Goal: Transaction & Acquisition: Purchase product/service

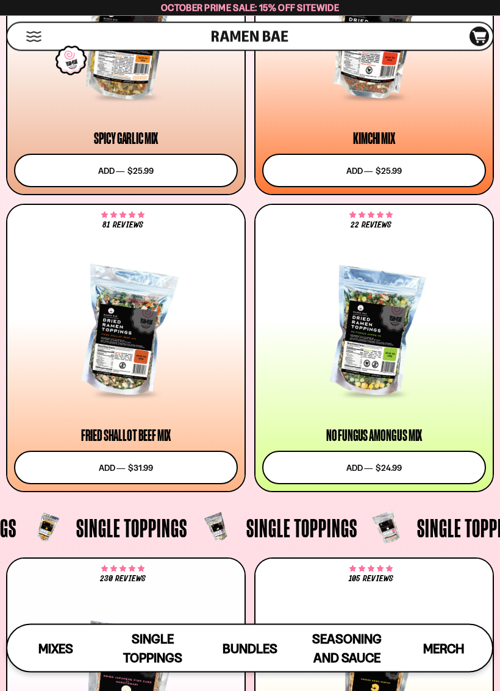
scroll to position [807, 0]
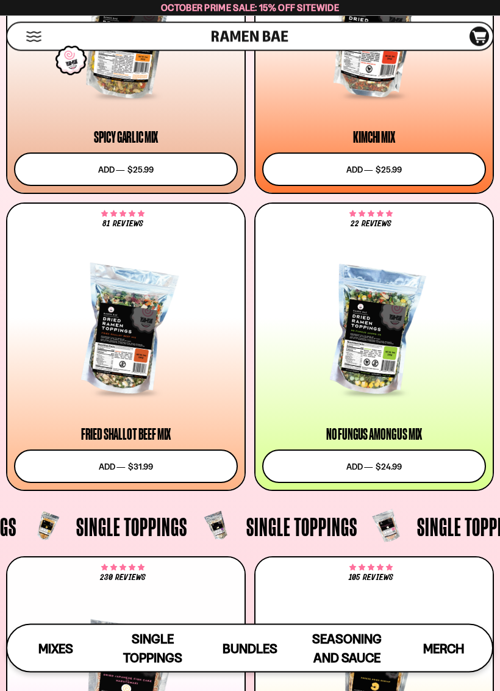
click at [380, 351] on div at bounding box center [374, 331] width 224 height 126
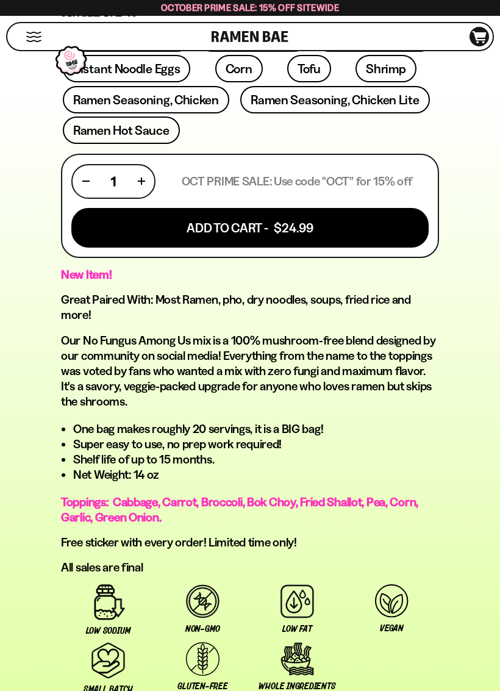
scroll to position [713, 0]
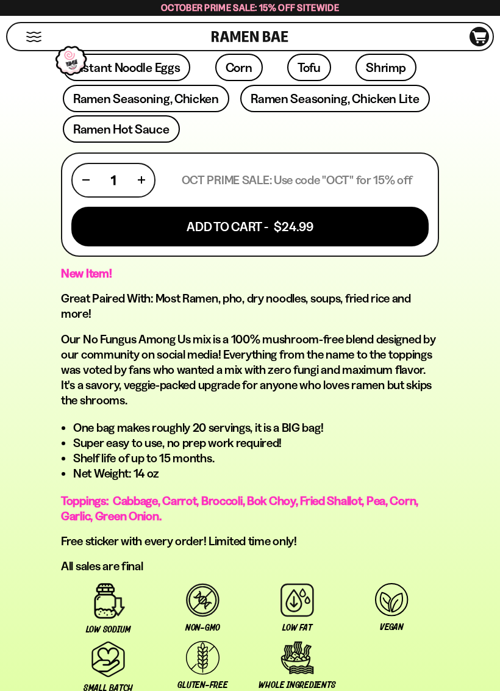
click at [368, 207] on button "Add To Cart - $24.99" at bounding box center [249, 227] width 357 height 40
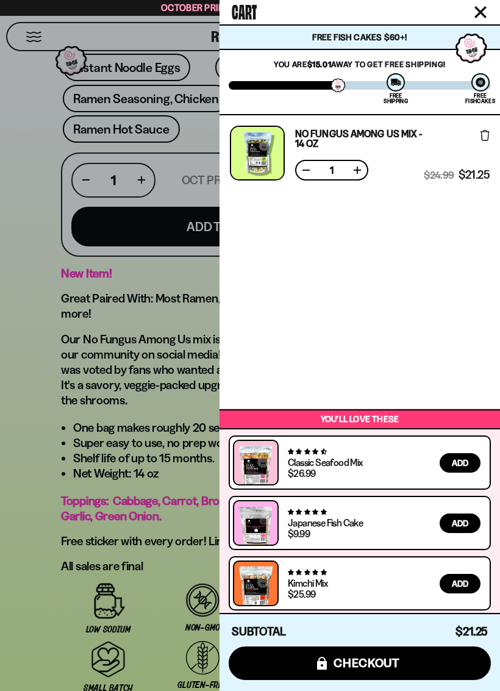
click at [129, 322] on div at bounding box center [250, 345] width 500 height 691
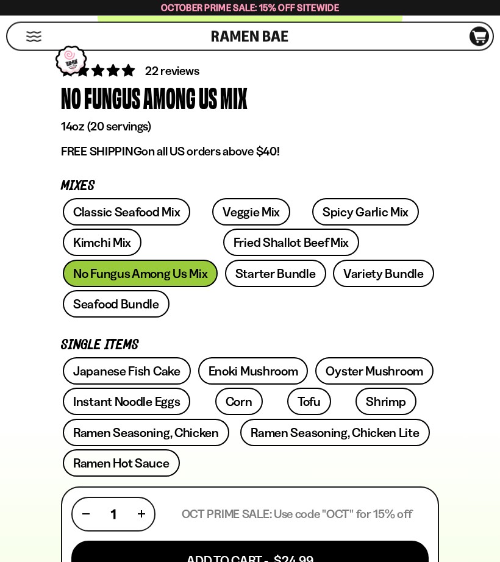
click at [225, 270] on link "Starter Bundle" at bounding box center [275, 273] width 101 height 27
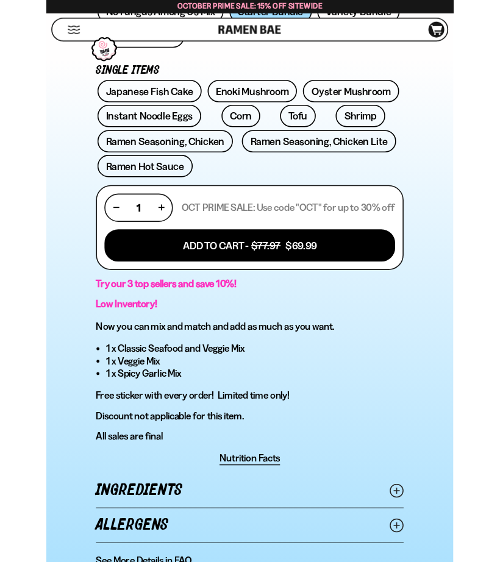
scroll to position [637, 0]
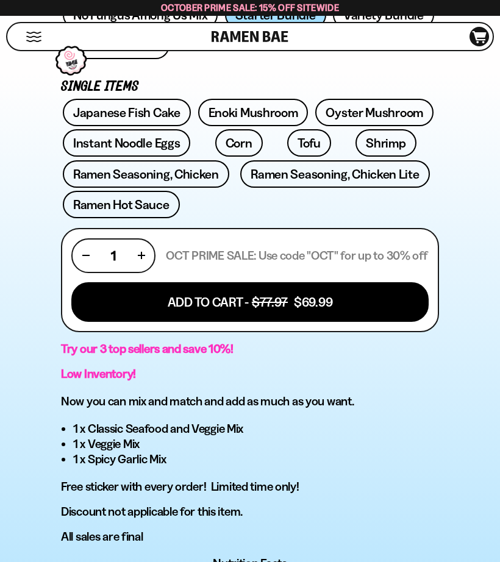
click at [386, 282] on button "Add To Cart - $77.97 $69.99" at bounding box center [249, 302] width 357 height 40
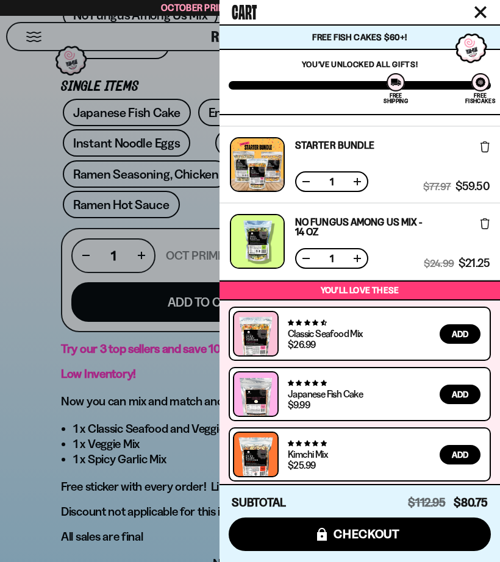
scroll to position [65, 0]
click at [423, 534] on button "icons8-lock checkout" at bounding box center [360, 535] width 262 height 34
